Goal: Task Accomplishment & Management: Complete application form

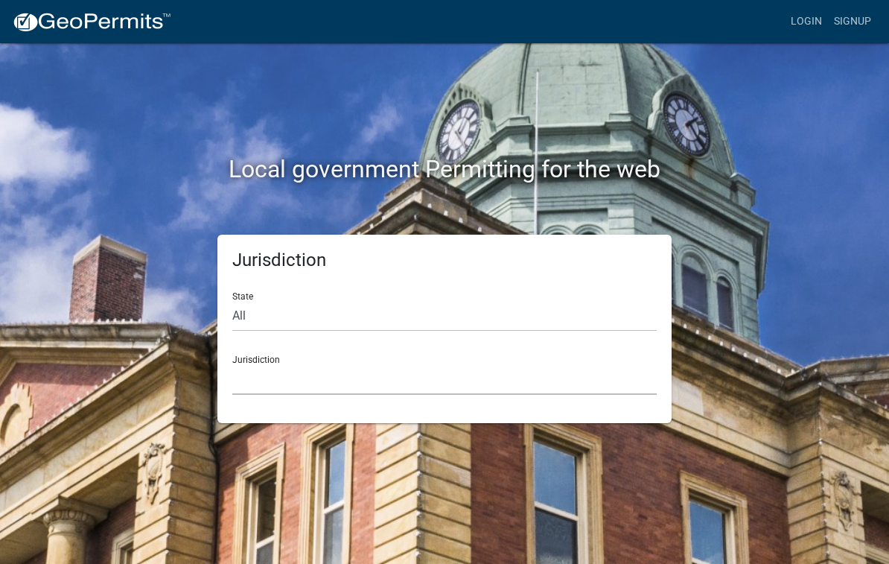
click at [284, 380] on select "[GEOGRAPHIC_DATA], [US_STATE] [GEOGRAPHIC_DATA], [US_STATE][PERSON_NAME][GEOGRA…" at bounding box center [444, 379] width 424 height 31
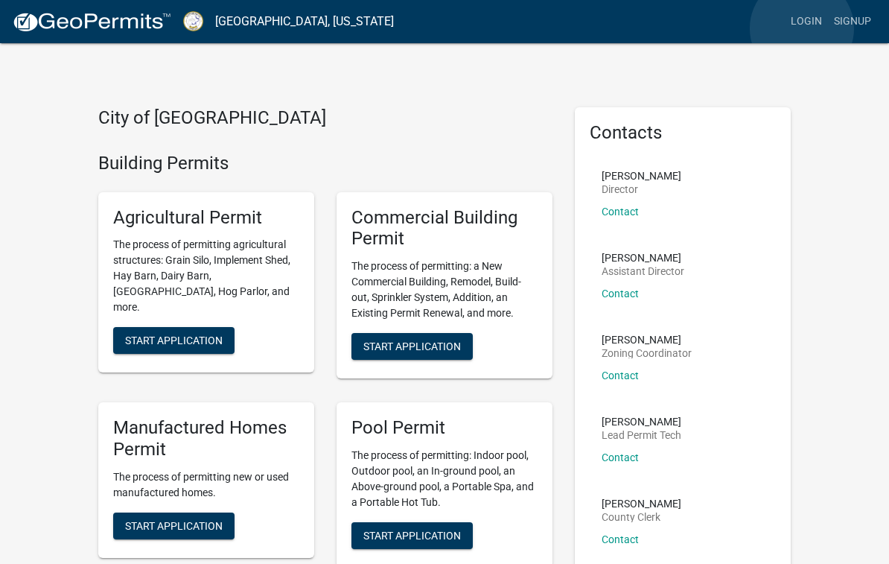
click at [802, 29] on link "Login" at bounding box center [806, 21] width 43 height 28
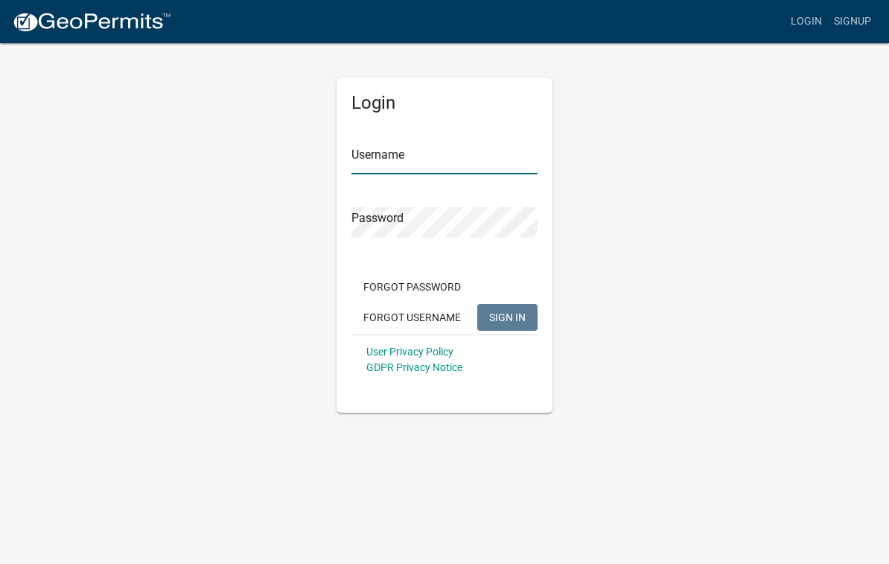
click at [450, 158] on input "Username" at bounding box center [444, 159] width 186 height 31
type input "[EMAIL_ADDRESS][DOMAIN_NAME]"
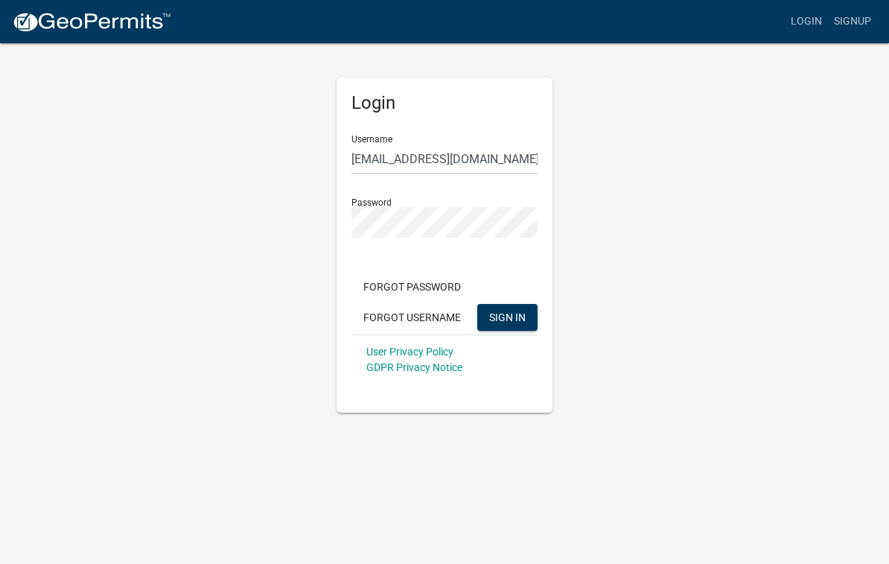
click at [507, 316] on button "SIGN IN" at bounding box center [507, 317] width 60 height 27
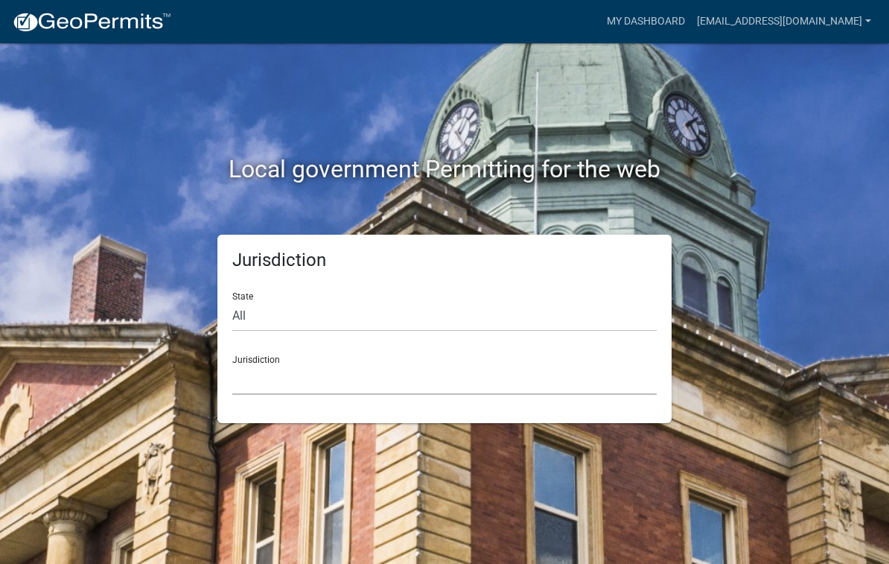
click at [386, 373] on select "[GEOGRAPHIC_DATA], [US_STATE] [GEOGRAPHIC_DATA], [US_STATE][PERSON_NAME][GEOGRA…" at bounding box center [444, 379] width 424 height 31
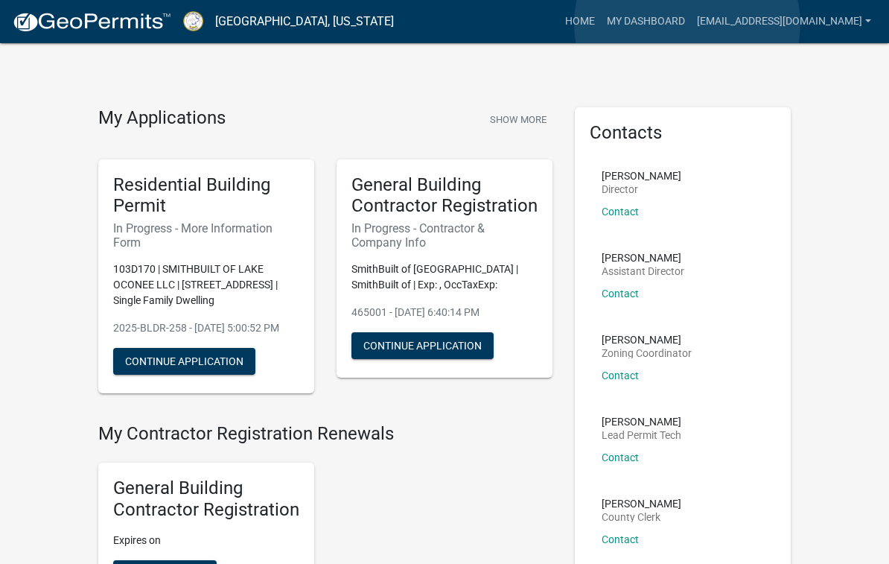
click at [687, 24] on link "My Dashboard" at bounding box center [646, 21] width 90 height 28
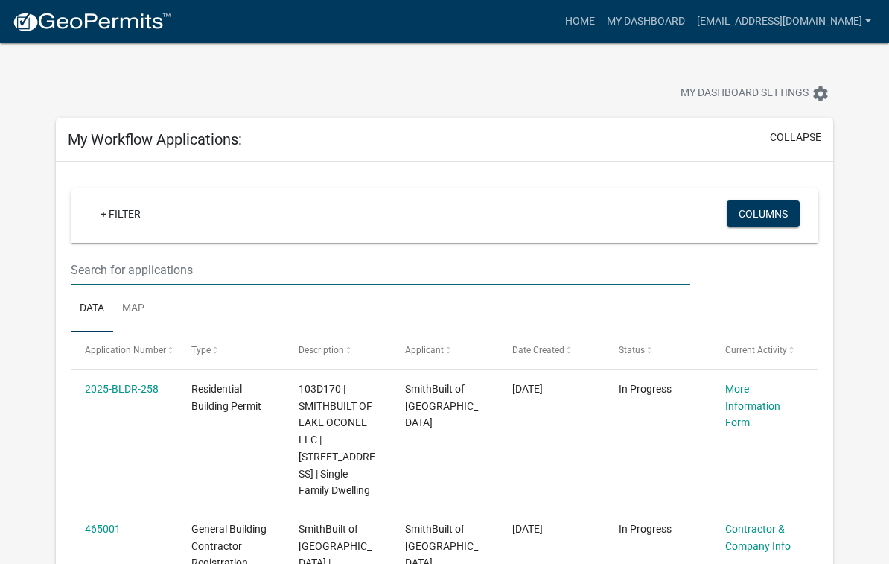
click at [209, 273] on input "text" at bounding box center [380, 270] width 619 height 31
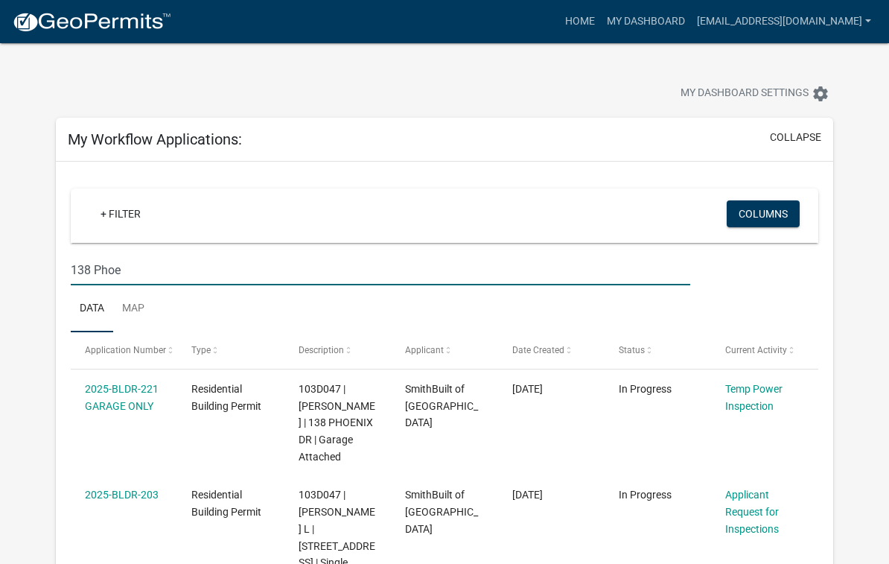
type input "138 Phoe"
click at [364, 421] on span "103D047 | [PERSON_NAME] | 138 PHOENIX DR | Garage Attached" at bounding box center [337, 423] width 77 height 80
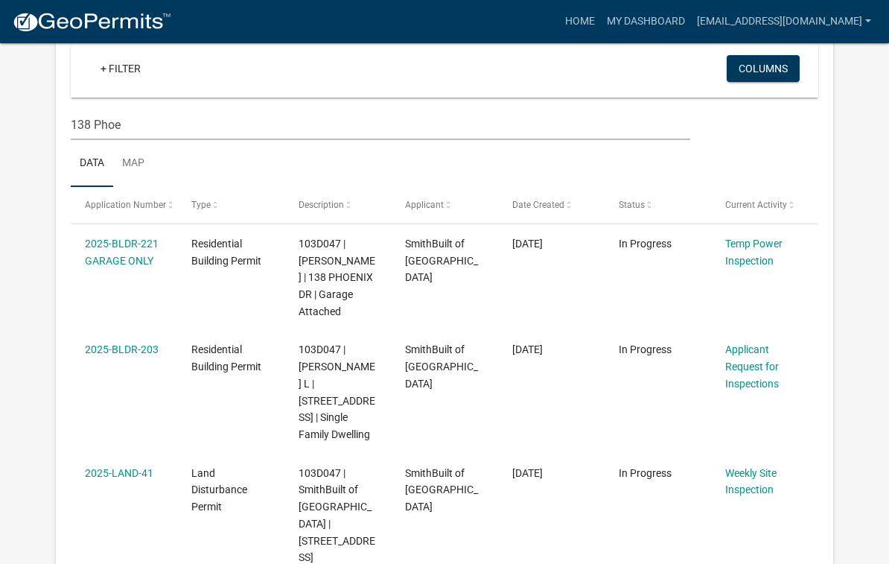
scroll to position [144, 0]
click at [749, 364] on link "Applicant Request for Inspections" at bounding box center [752, 367] width 54 height 46
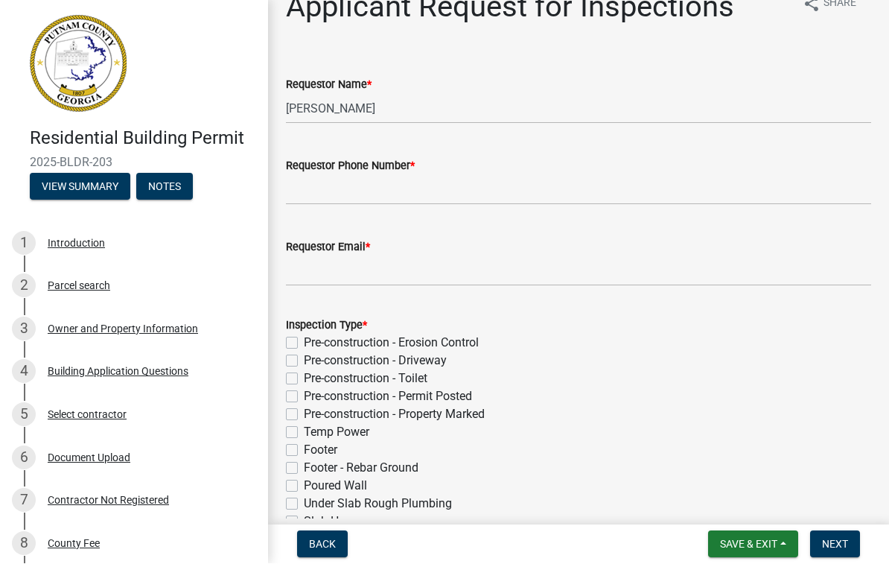
scroll to position [28, 0]
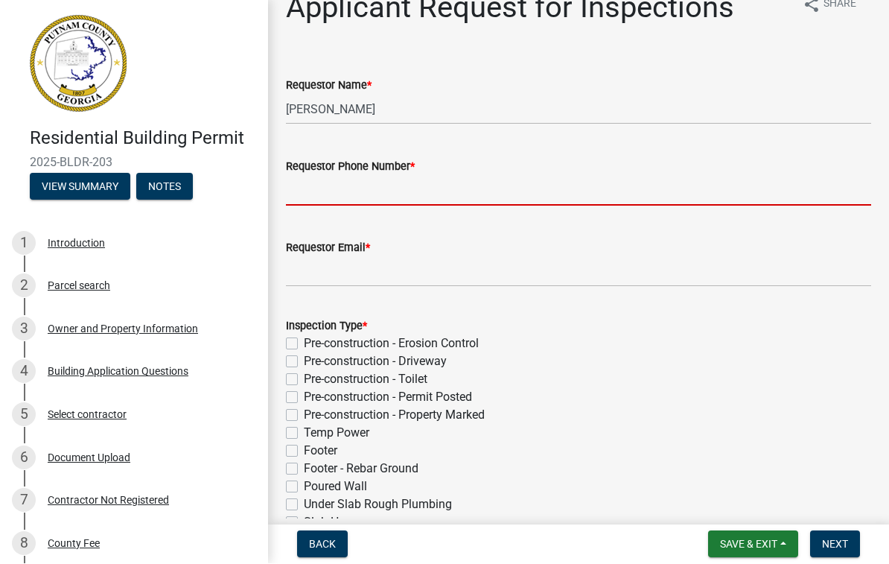
click at [357, 191] on input "Requestor Phone Number *" at bounding box center [578, 191] width 585 height 31
type input "7702313764"
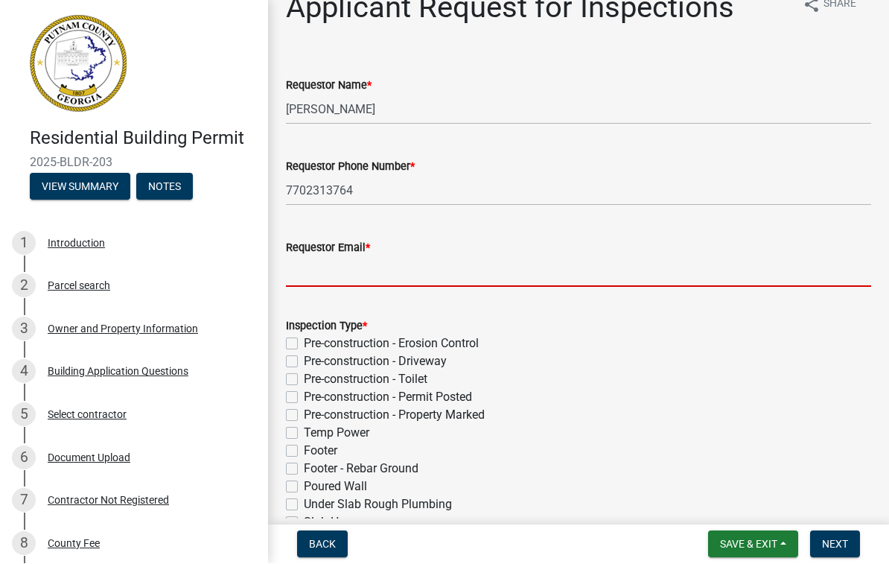
click at [399, 270] on input "Requestor Email *" at bounding box center [578, 272] width 585 height 31
type input "[EMAIL_ADDRESS][DOMAIN_NAME]"
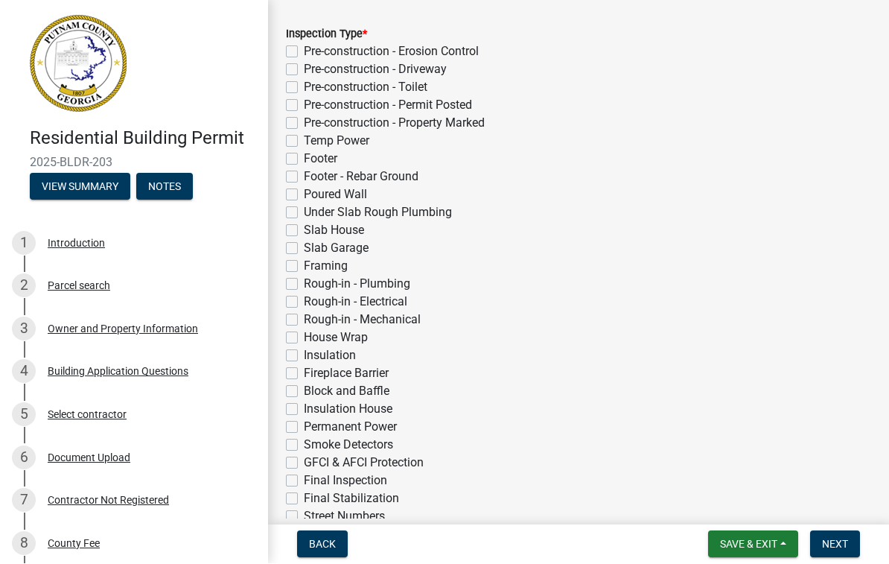
scroll to position [320, 0]
click at [304, 214] on label "Under Slab Rough Plumbing" at bounding box center [378, 212] width 148 height 18
click at [304, 213] on input "Under Slab Rough Plumbing" at bounding box center [309, 208] width 10 height 10
checkbox input "true"
checkbox input "false"
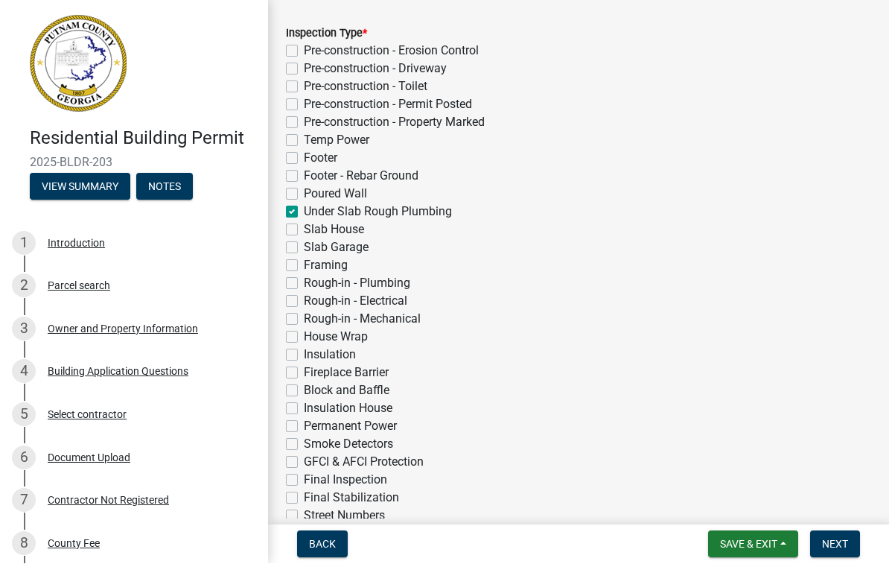
checkbox input "false"
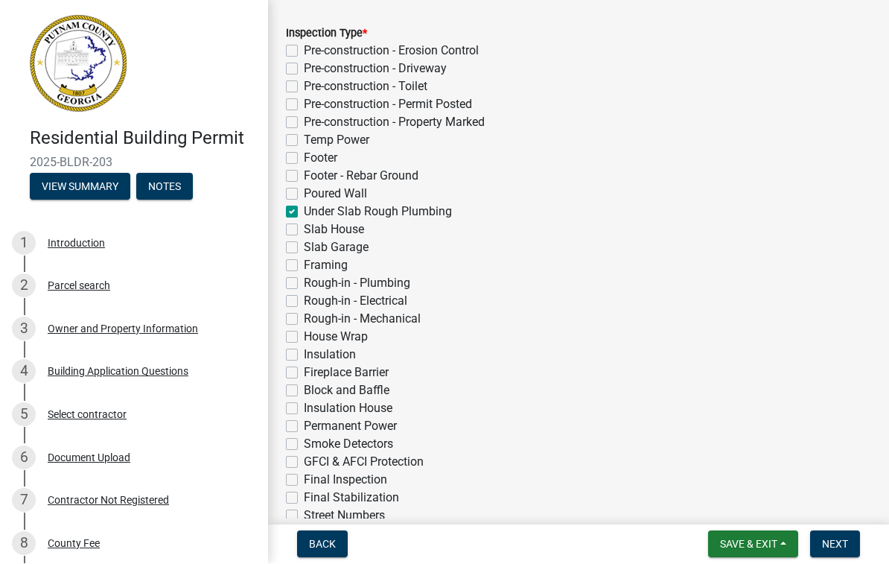
checkbox input "false"
checkbox input "true"
checkbox input "false"
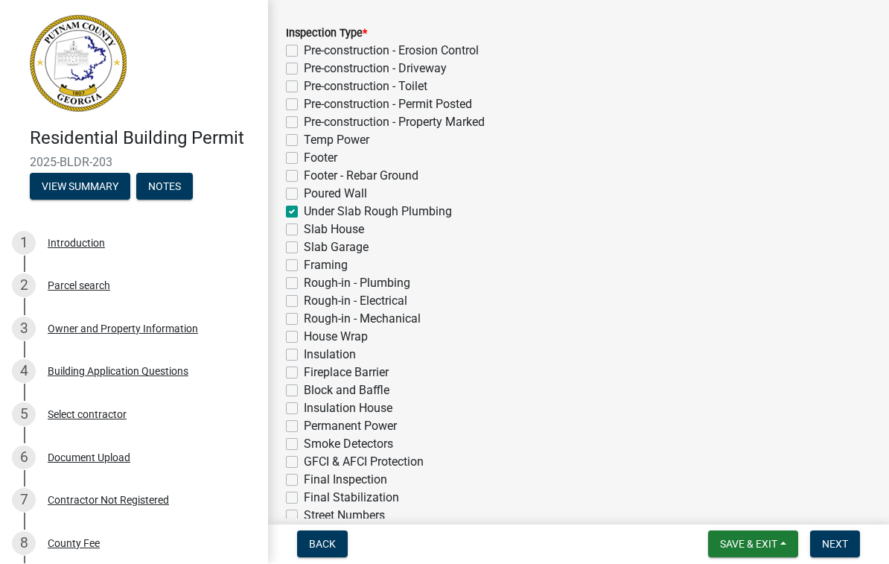
checkbox input "false"
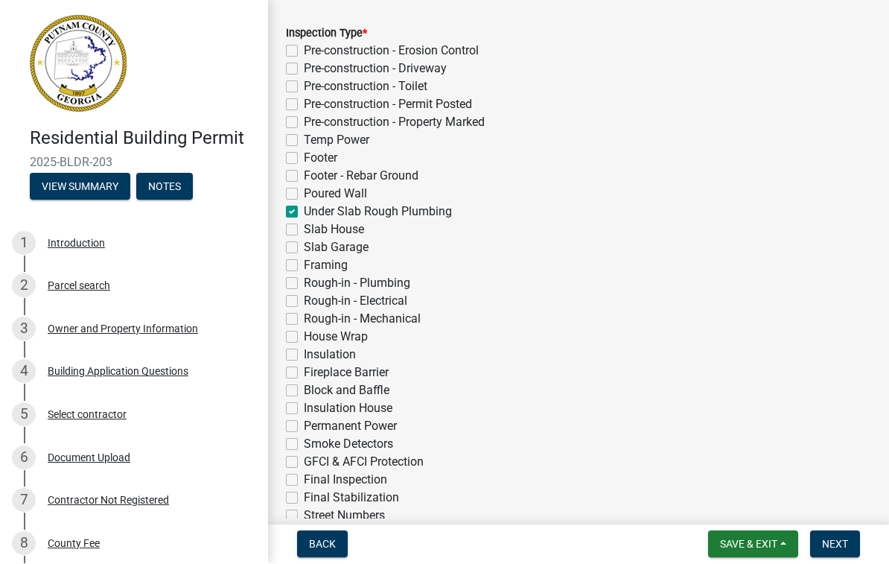
checkbox input "false"
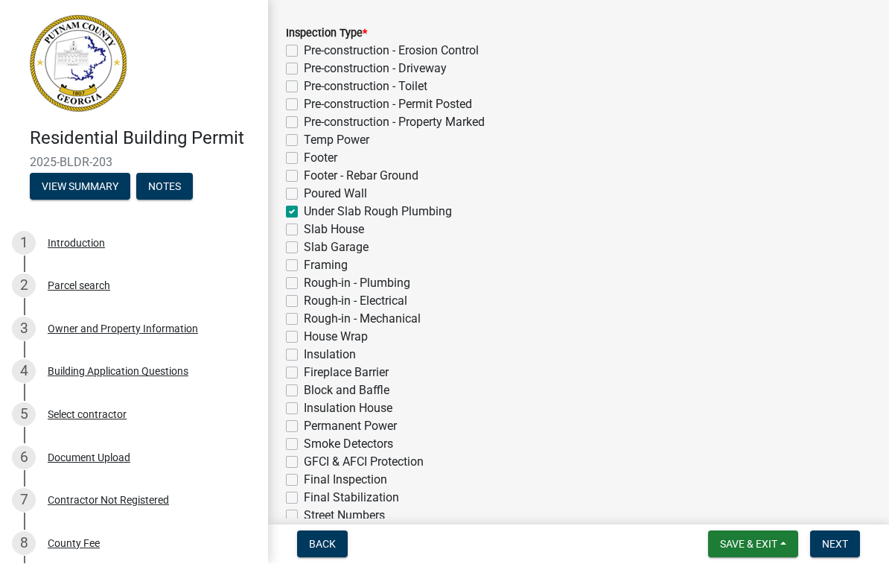
checkbox input "false"
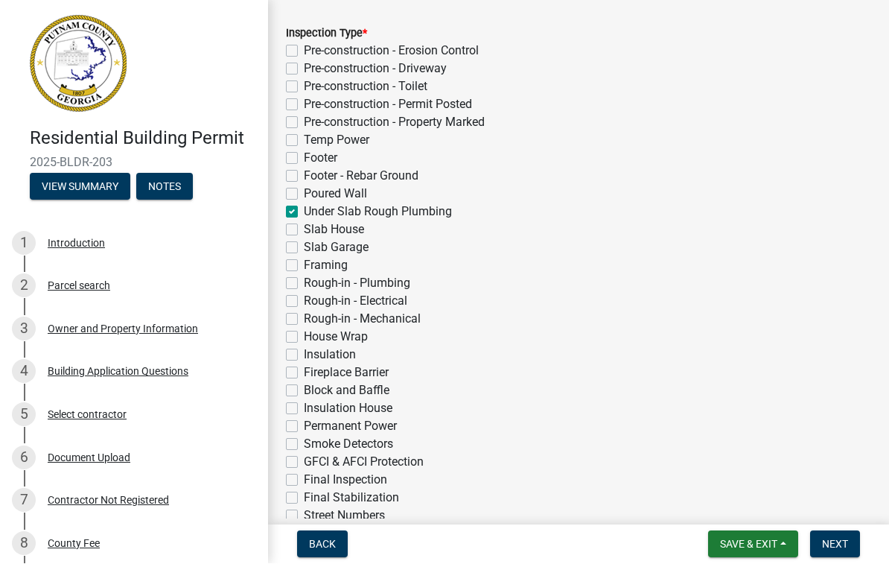
checkbox input "false"
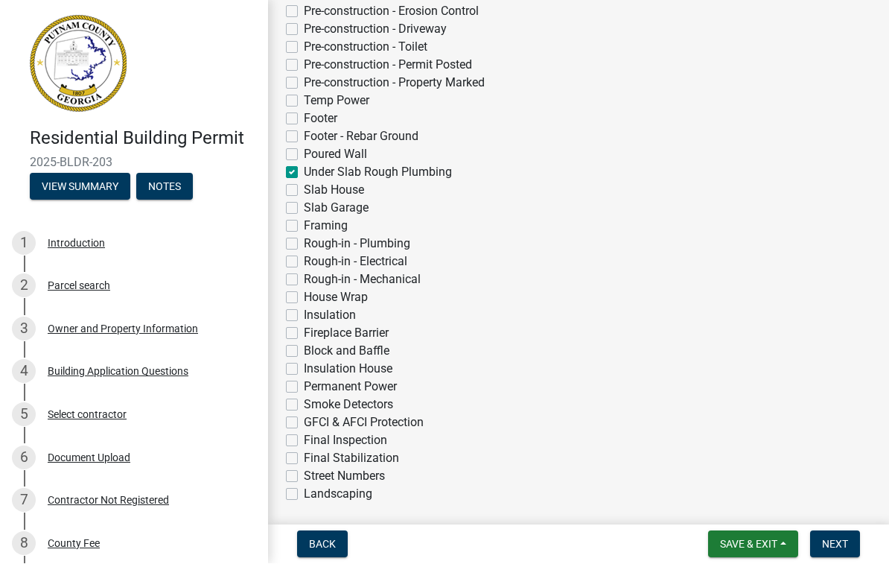
scroll to position [351, 0]
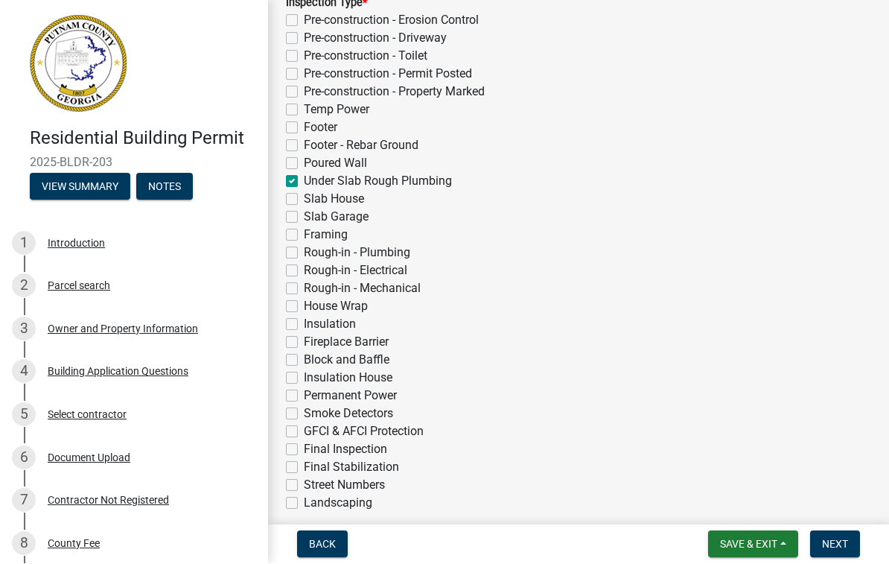
click at [304, 108] on label "Temp Power" at bounding box center [337, 110] width 66 height 18
click at [304, 108] on input "Temp Power" at bounding box center [309, 106] width 10 height 10
checkbox input "true"
checkbox input "false"
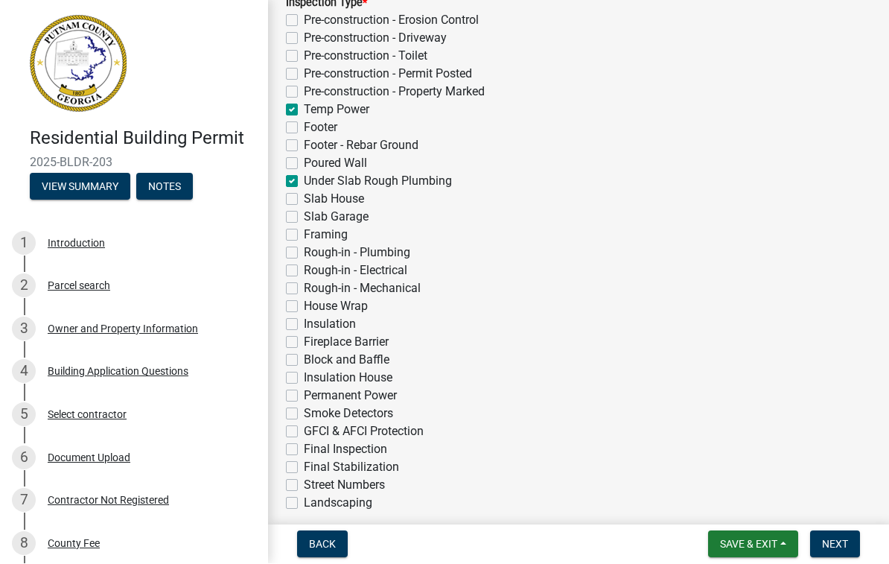
checkbox input "false"
checkbox input "true"
checkbox input "false"
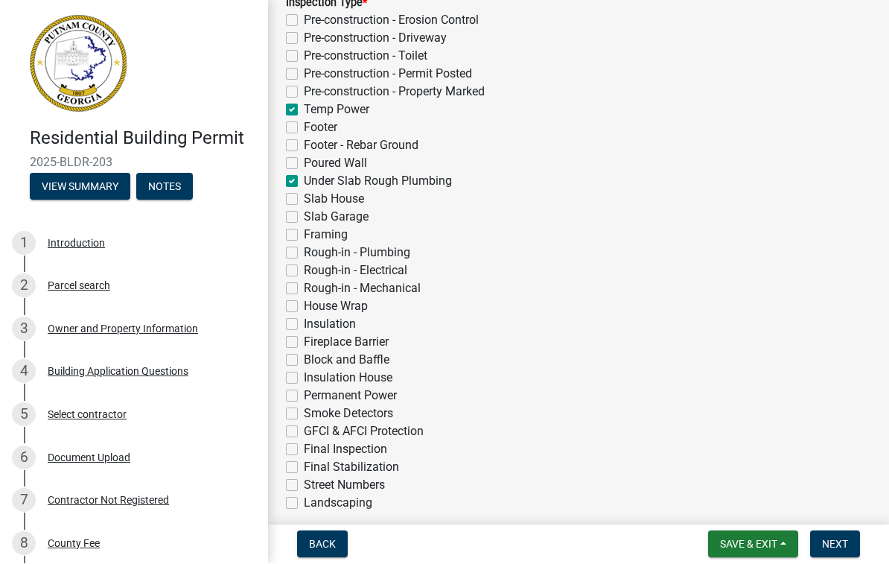
checkbox input "false"
checkbox input "true"
checkbox input "false"
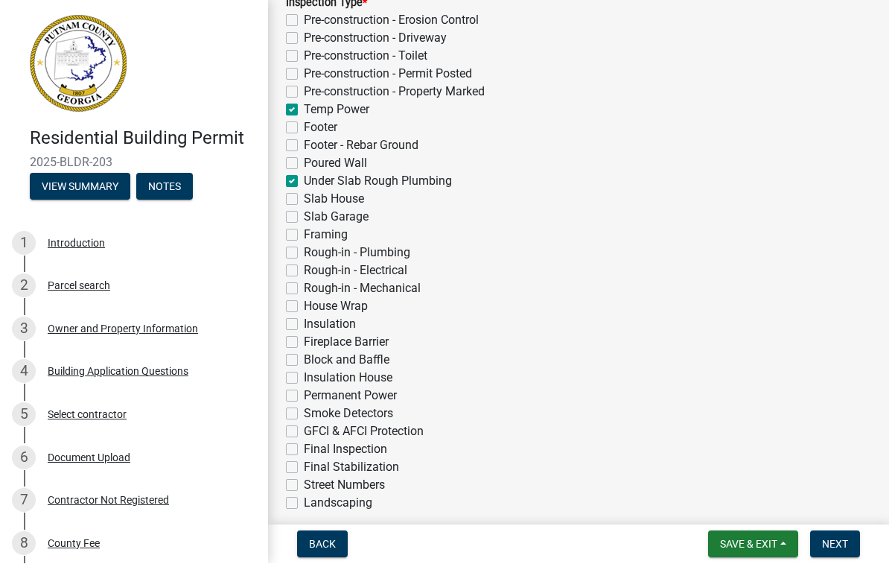
checkbox input "false"
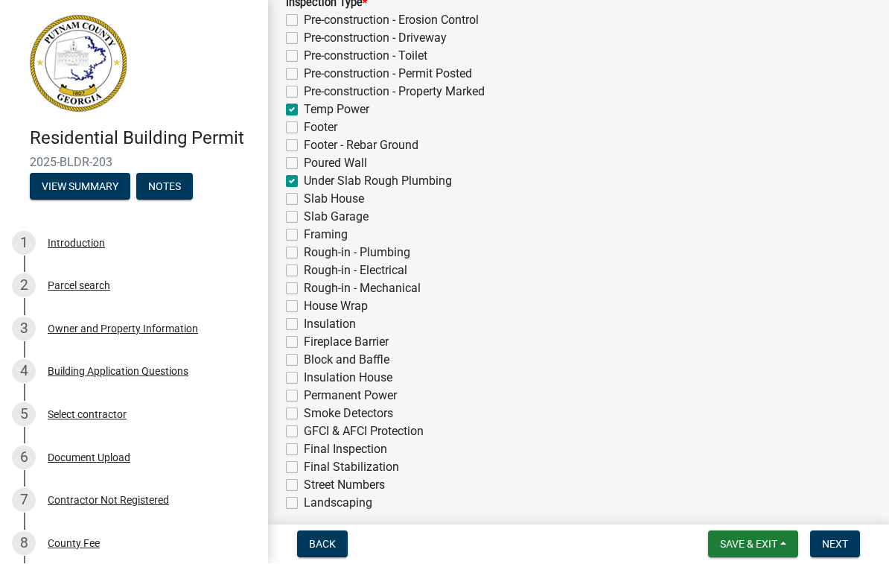
checkbox input "false"
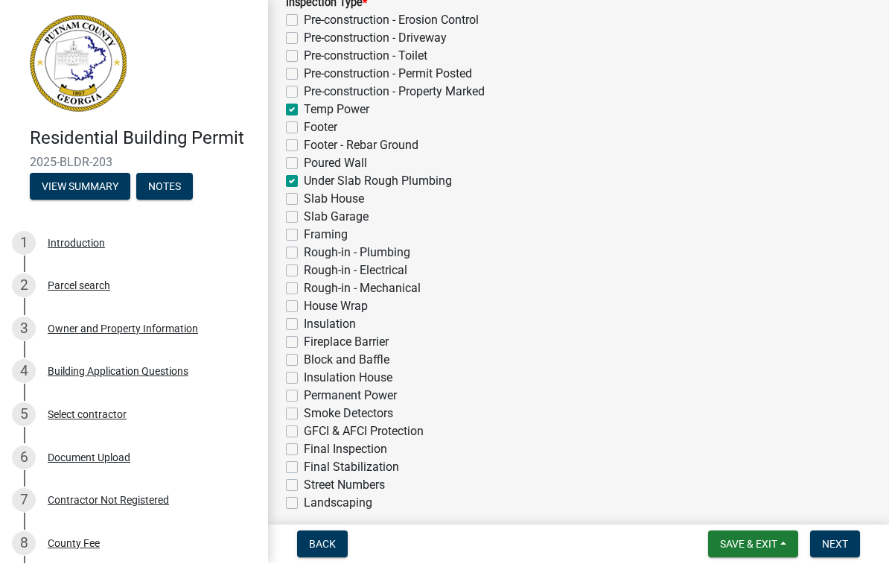
checkbox input "false"
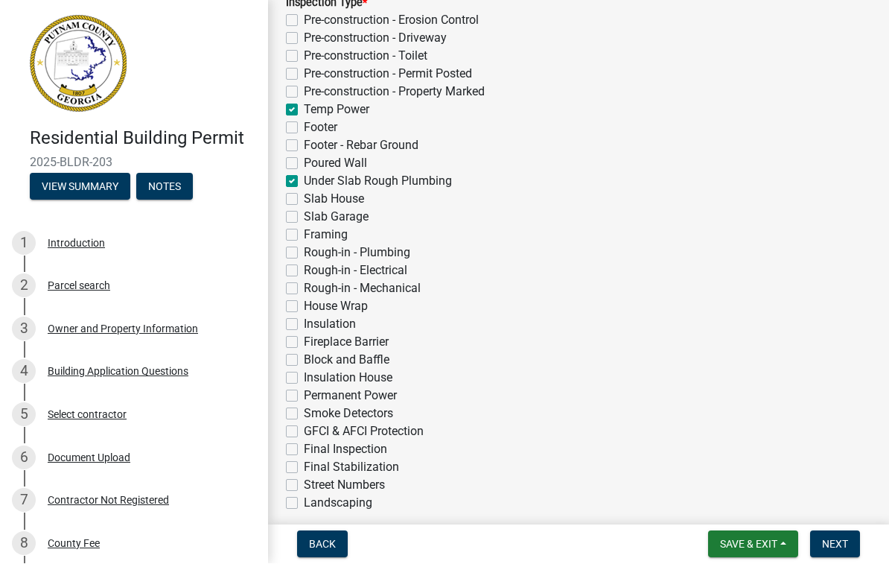
checkbox input "false"
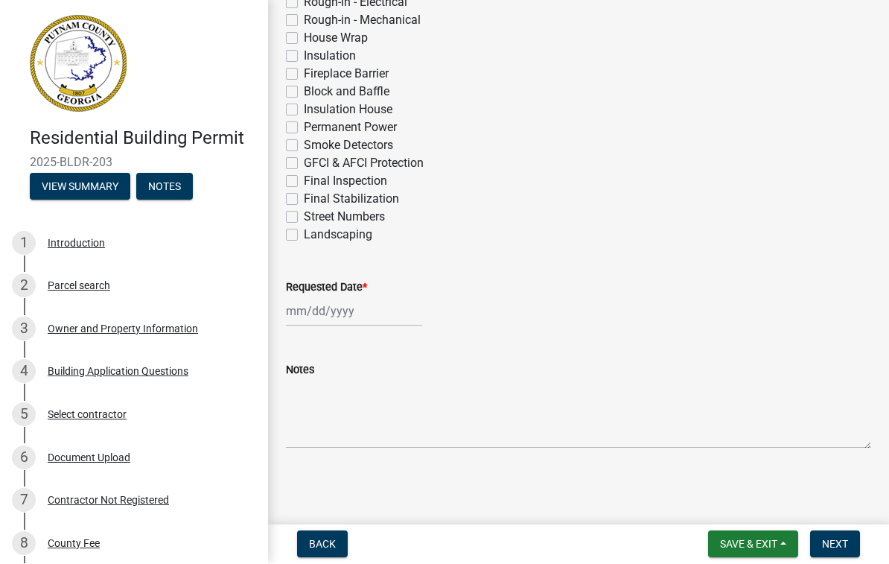
scroll to position [619, 0]
click at [342, 313] on div at bounding box center [354, 311] width 136 height 31
select select "9"
select select "2025"
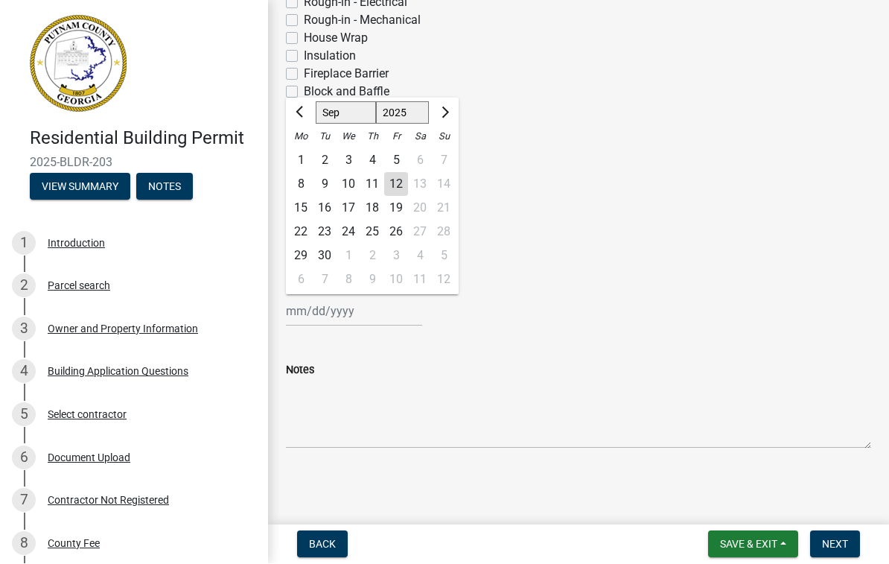
click at [402, 182] on div "12" at bounding box center [396, 185] width 24 height 24
type input "[DATE]"
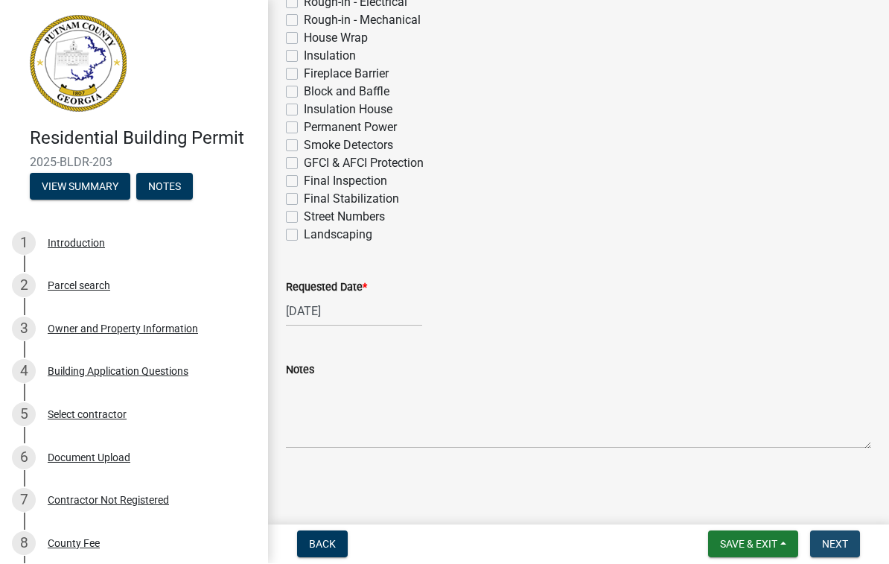
click at [834, 542] on span "Next" at bounding box center [835, 544] width 26 height 12
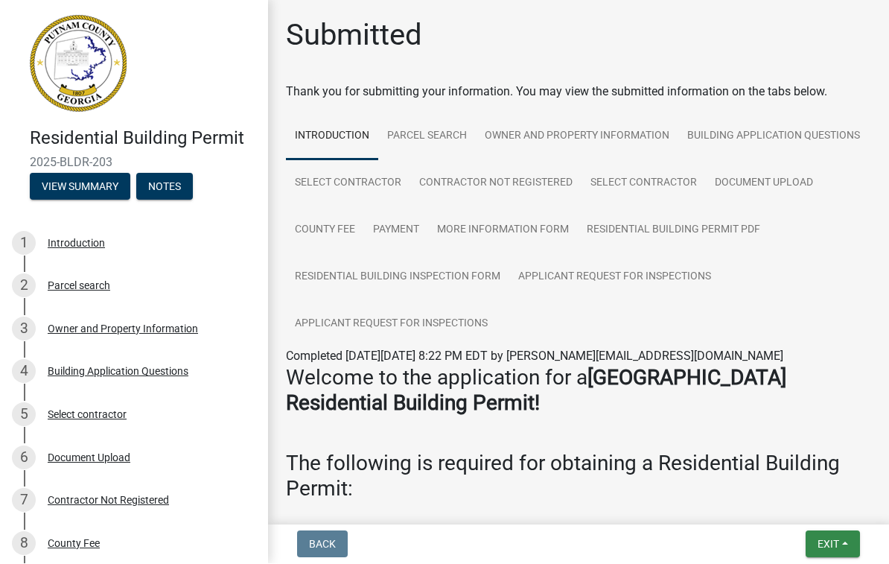
click at [831, 548] on span "Exit" at bounding box center [828, 544] width 22 height 12
click at [809, 506] on button "Save & Exit" at bounding box center [801, 506] width 119 height 36
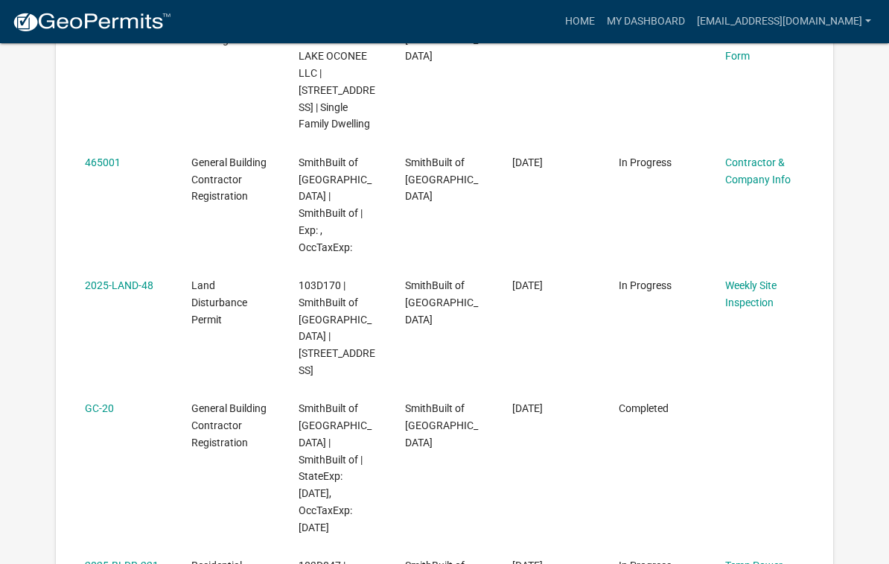
scroll to position [401, 0]
